Goal: Navigation & Orientation: Find specific page/section

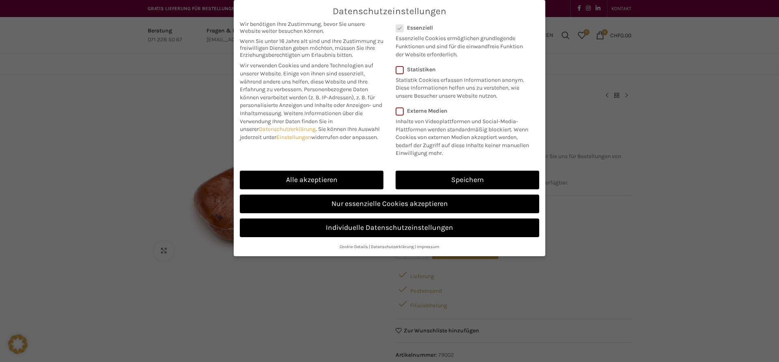
click at [322, 180] on link "Alle akzeptieren" at bounding box center [312, 180] width 144 height 19
checkbox input "true"
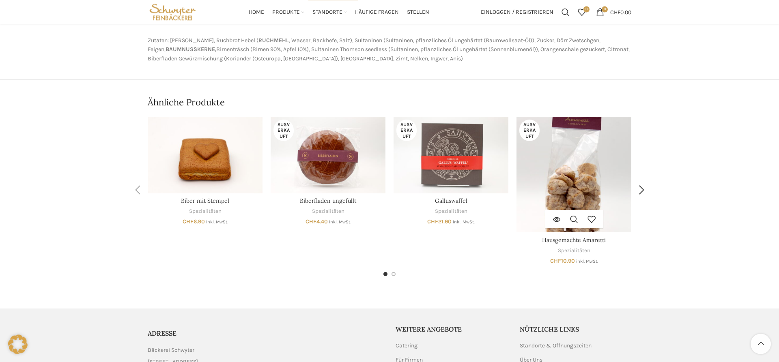
scroll to position [370, 0]
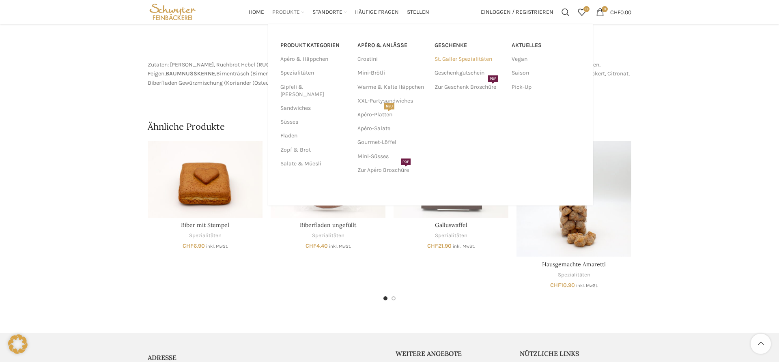
click at [457, 59] on link "St. Galler Spezialitäten" at bounding box center [469, 59] width 69 height 14
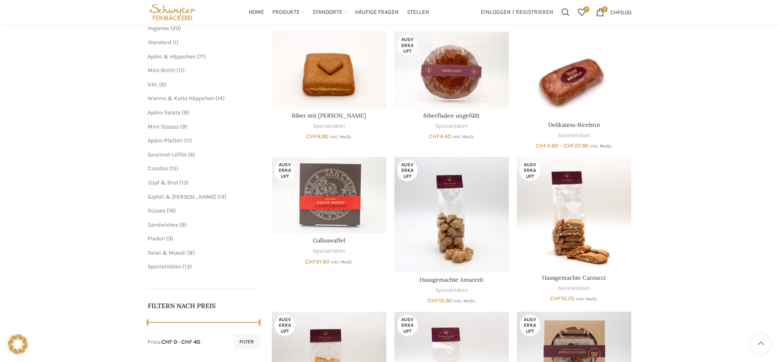
scroll to position [83, 0]
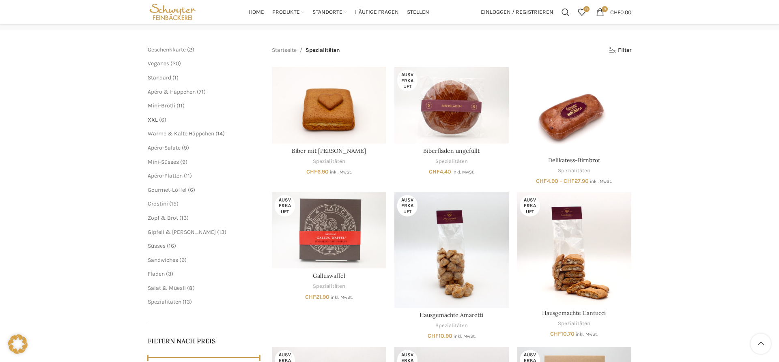
click at [154, 121] on span "XXL" at bounding box center [153, 119] width 10 height 7
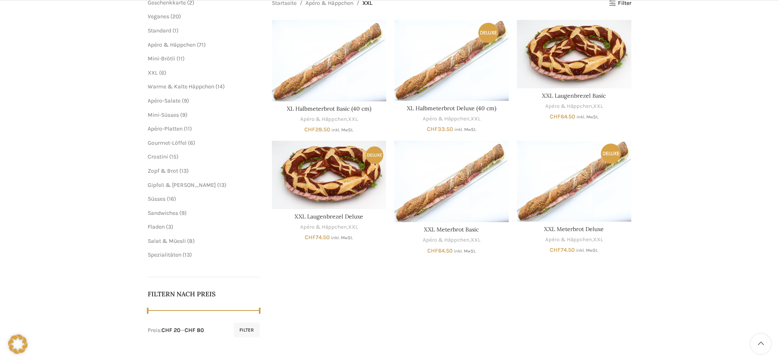
scroll to position [166, 0]
